Goal: Complete application form

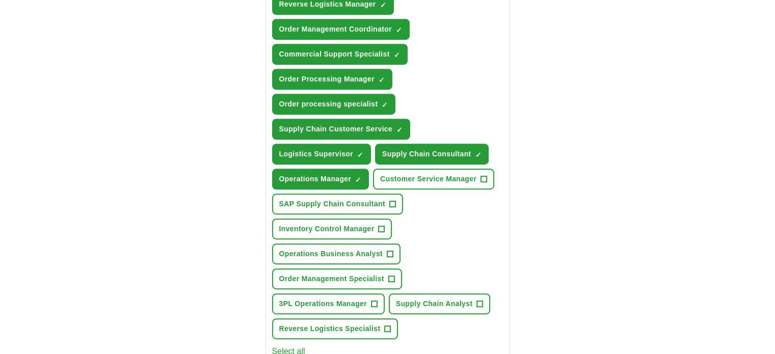
scroll to position [510, 0]
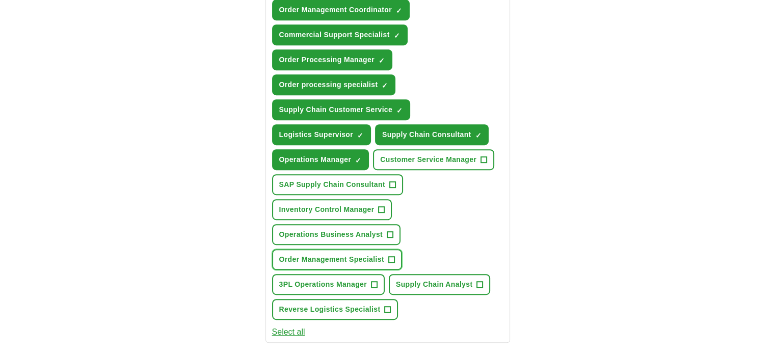
click at [391, 256] on span "+" at bounding box center [391, 260] width 6 height 8
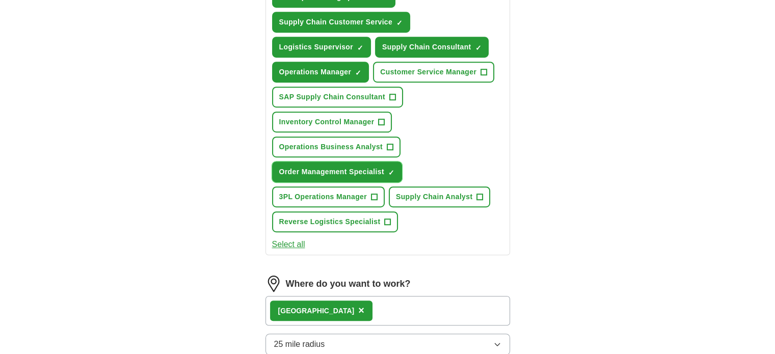
scroll to position [611, 0]
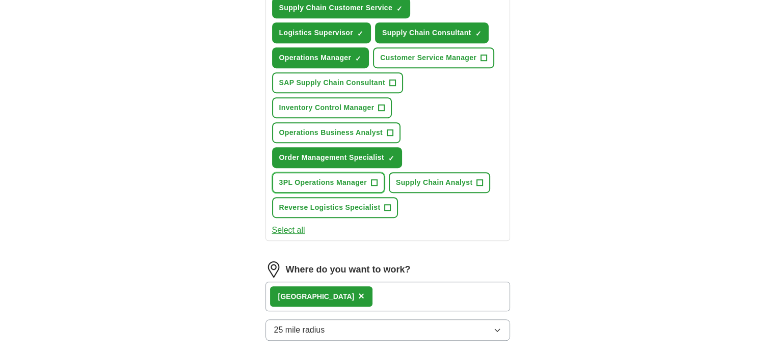
click at [373, 179] on span "+" at bounding box center [374, 183] width 6 height 8
click at [386, 204] on span "+" at bounding box center [388, 208] width 6 height 8
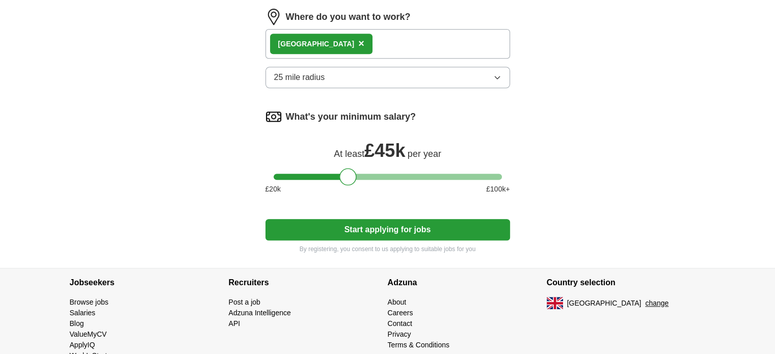
scroll to position [866, 0]
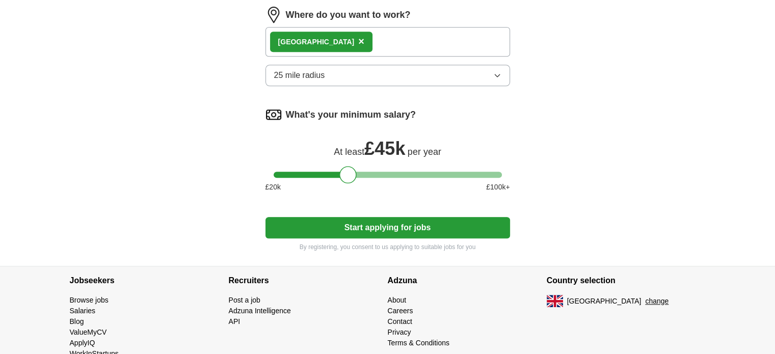
click at [400, 221] on button "Start applying for jobs" at bounding box center [387, 227] width 245 height 21
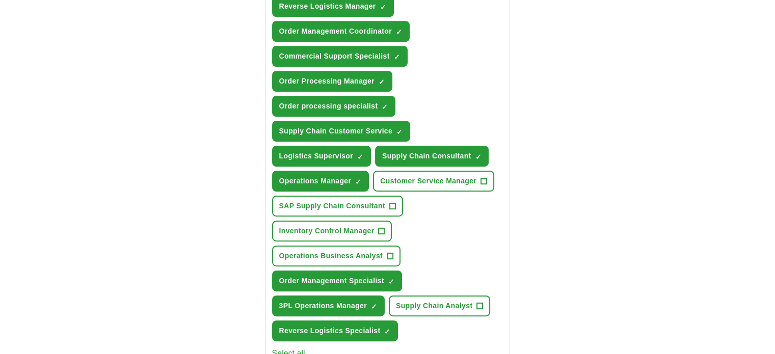
scroll to position [471, 0]
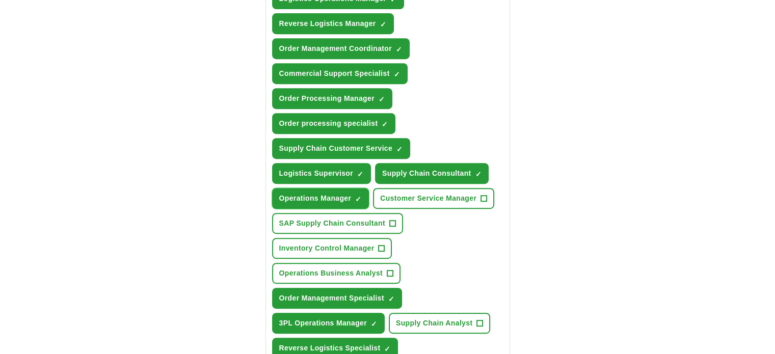
click at [0, 0] on span "×" at bounding box center [0, 0] width 0 height 0
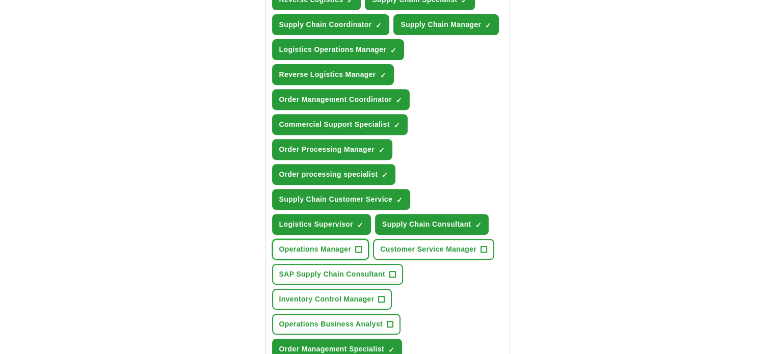
scroll to position [318, 0]
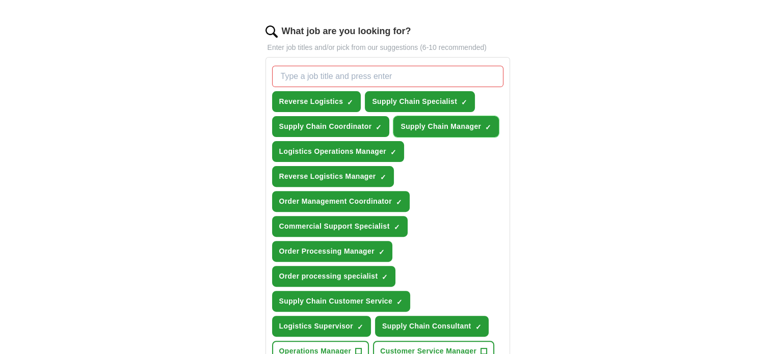
click at [0, 0] on span "×" at bounding box center [0, 0] width 0 height 0
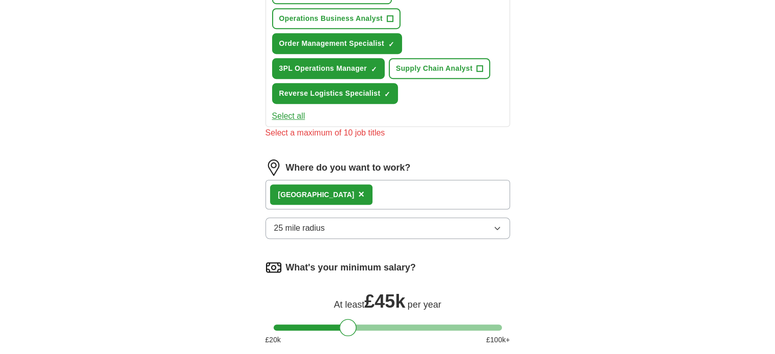
scroll to position [929, 0]
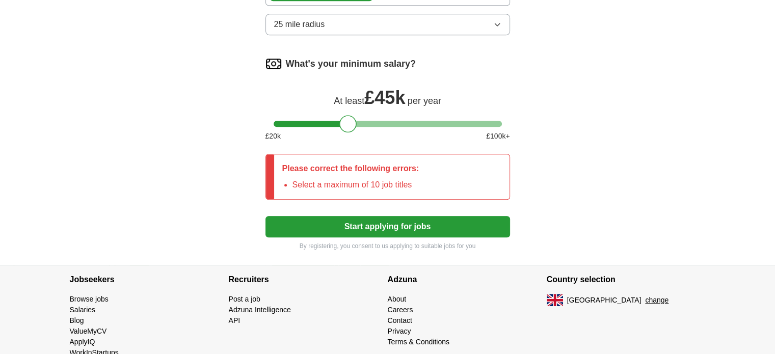
click at [403, 219] on button "Start applying for jobs" at bounding box center [387, 226] width 245 height 21
click at [387, 221] on button "Start applying for jobs" at bounding box center [387, 226] width 245 height 21
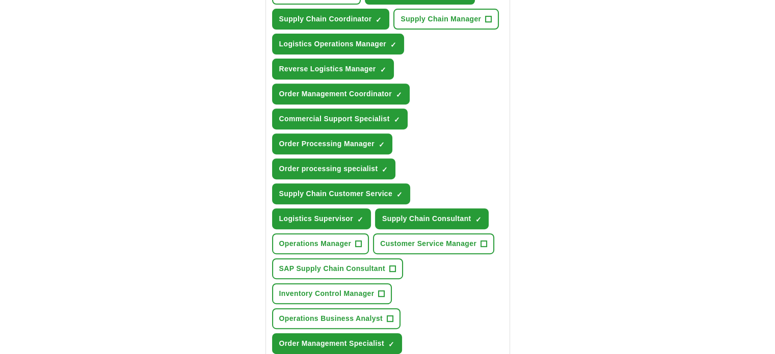
scroll to position [420, 0]
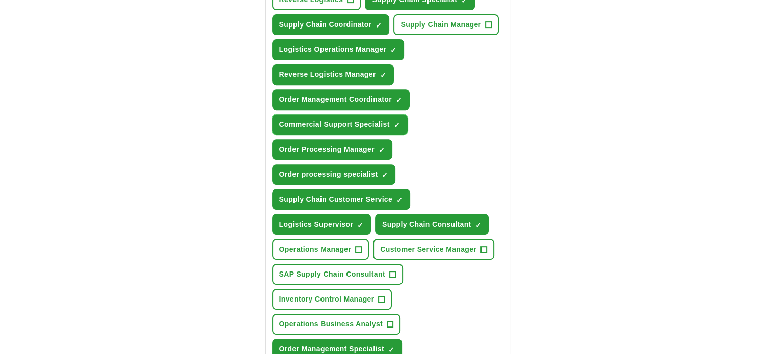
click at [0, 0] on span "×" at bounding box center [0, 0] width 0 height 0
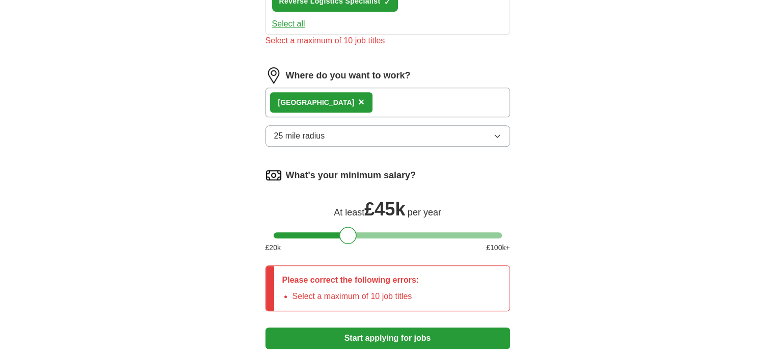
scroll to position [878, 0]
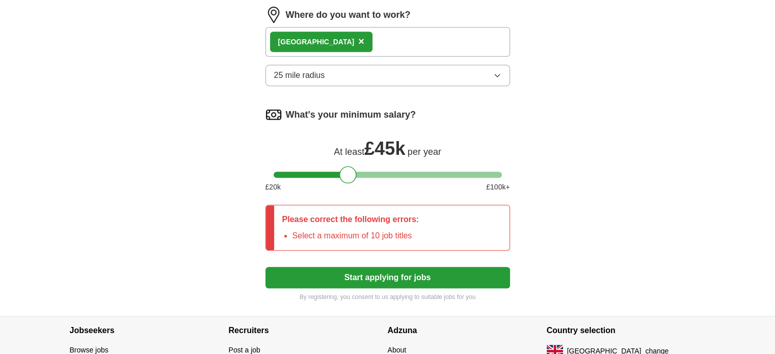
click at [415, 271] on button "Start applying for jobs" at bounding box center [387, 277] width 245 height 21
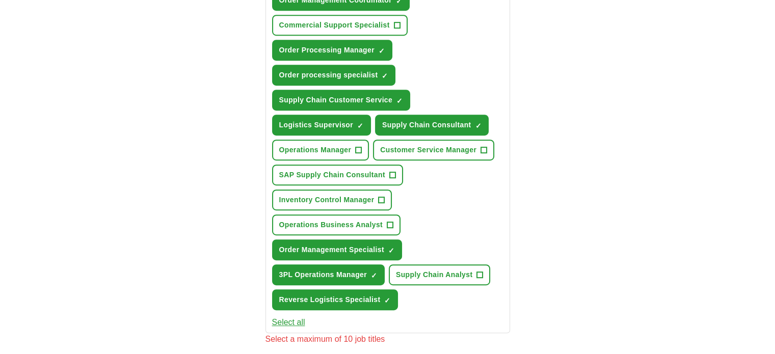
scroll to position [522, 0]
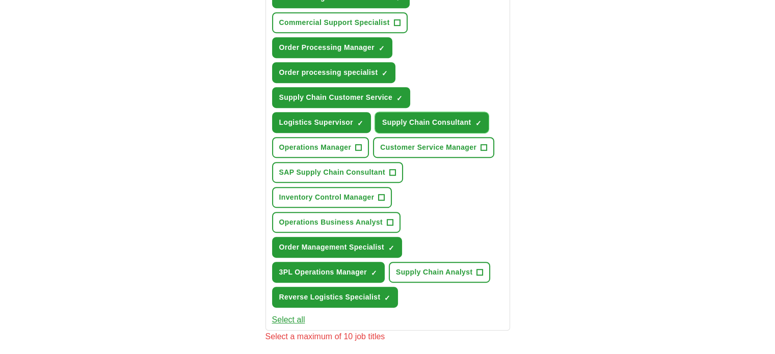
click at [0, 0] on span "×" at bounding box center [0, 0] width 0 height 0
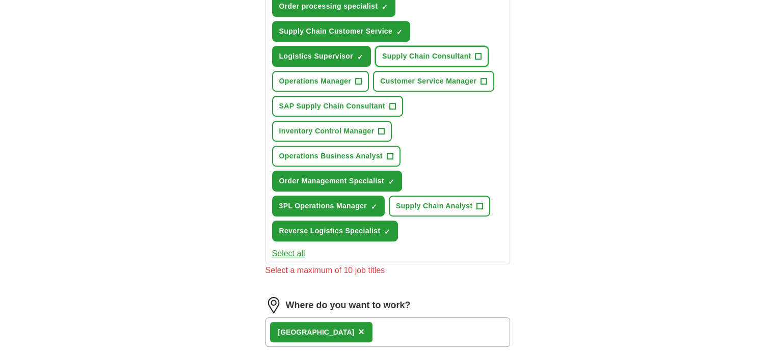
scroll to position [624, 0]
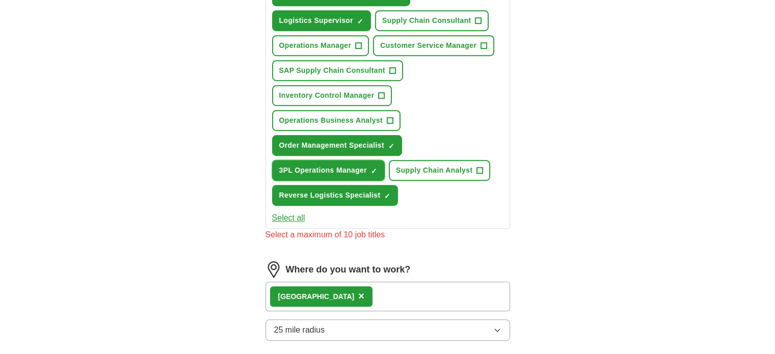
click at [0, 0] on span "×" at bounding box center [0, 0] width 0 height 0
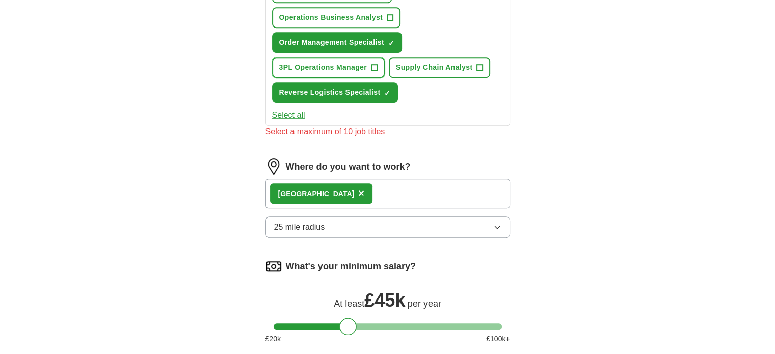
scroll to position [827, 0]
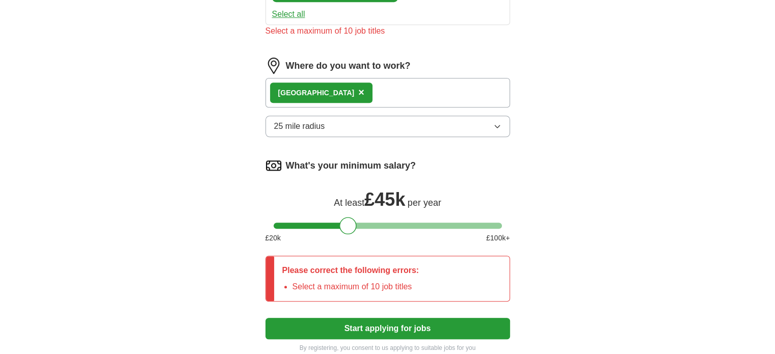
click at [355, 322] on button "Start applying for jobs" at bounding box center [387, 328] width 245 height 21
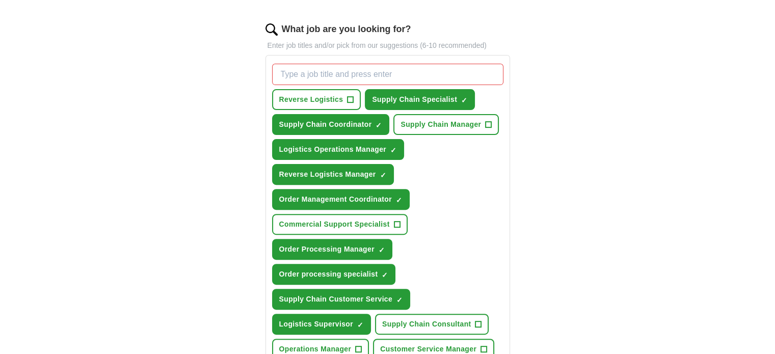
scroll to position [318, 0]
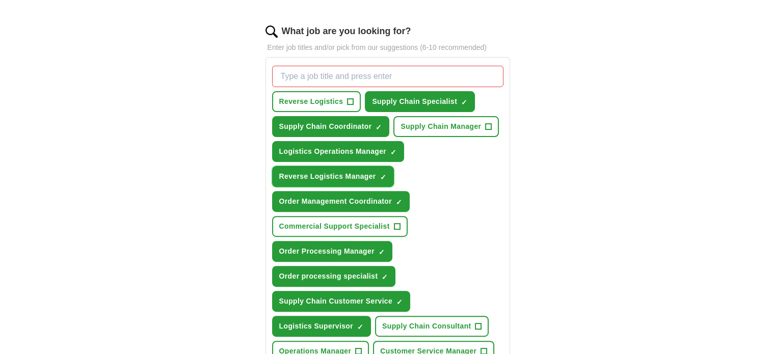
click at [0, 0] on span "×" at bounding box center [0, 0] width 0 height 0
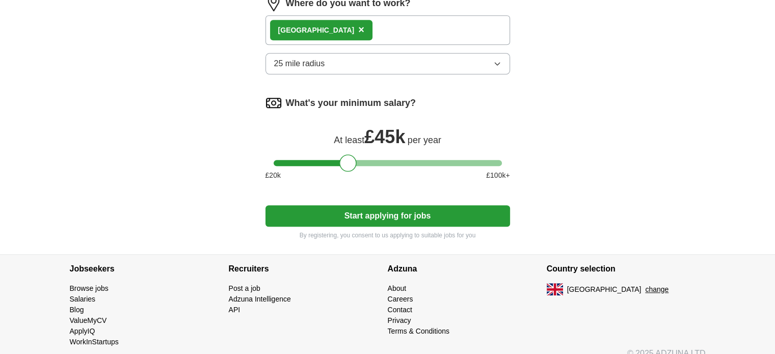
scroll to position [878, 0]
click at [421, 206] on button "Start applying for jobs" at bounding box center [387, 215] width 245 height 21
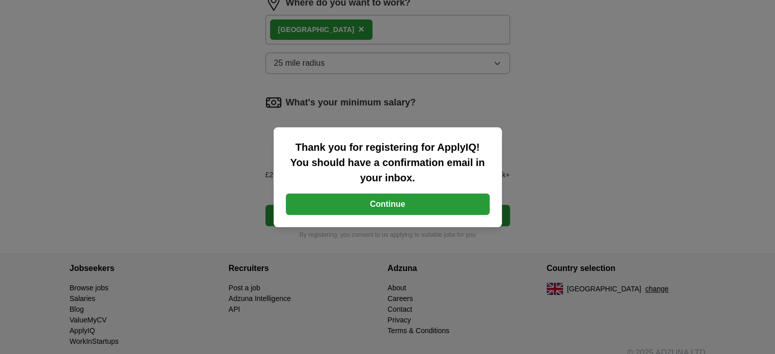
click at [410, 204] on button "Continue" at bounding box center [388, 204] width 204 height 21
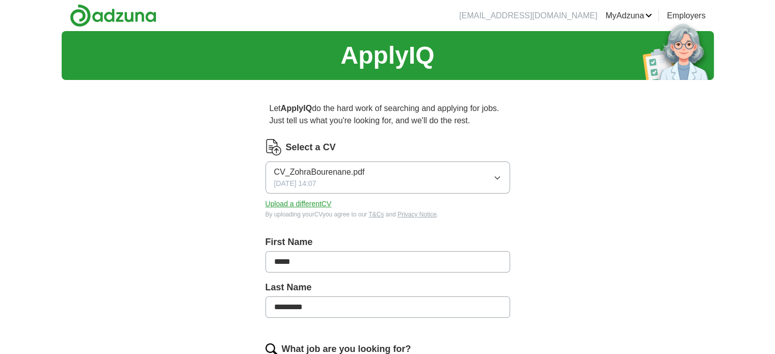
click at [302, 171] on span "CV_ZohraBourenane.pdf" at bounding box center [319, 172] width 91 height 12
click at [303, 203] on button "Upload a different CV" at bounding box center [298, 204] width 66 height 11
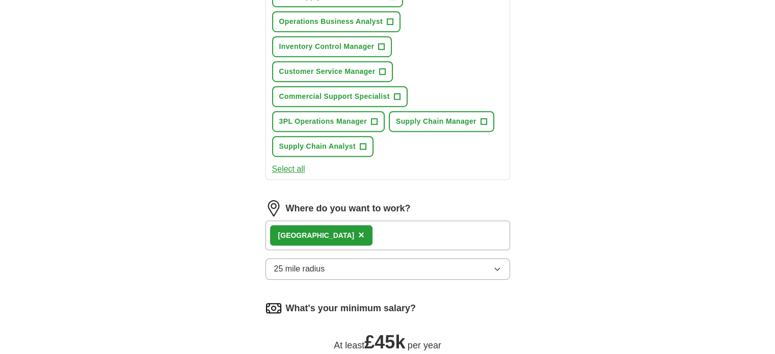
scroll to position [764, 0]
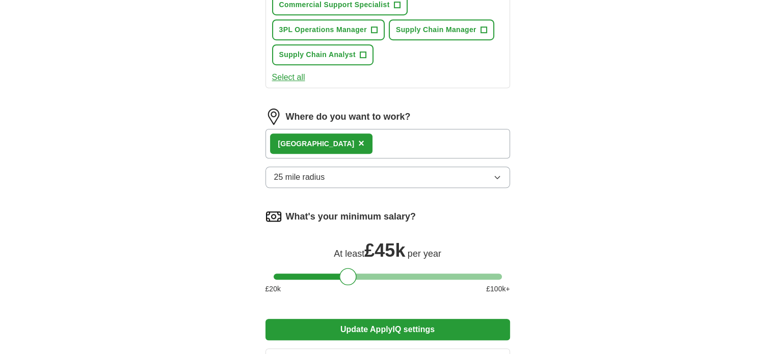
click at [349, 319] on button "Update ApplyIQ settings" at bounding box center [387, 329] width 245 height 21
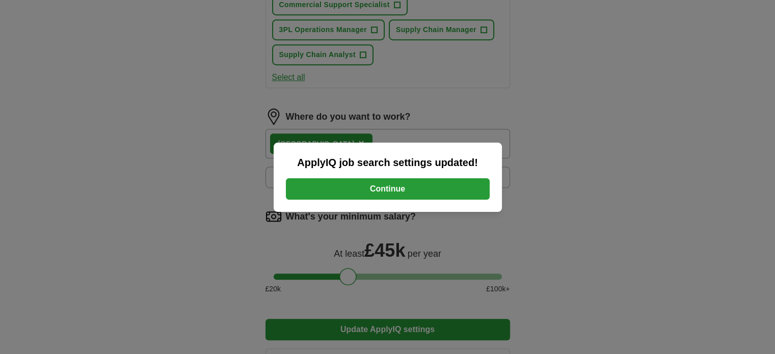
click at [386, 189] on button "Continue" at bounding box center [388, 188] width 204 height 21
